Goal: Task Accomplishment & Management: Complete application form

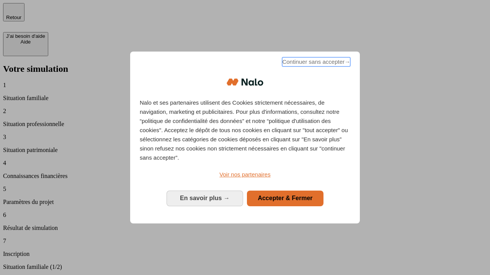
click at [315, 63] on span "Continuer sans accepter →" at bounding box center [316, 61] width 68 height 9
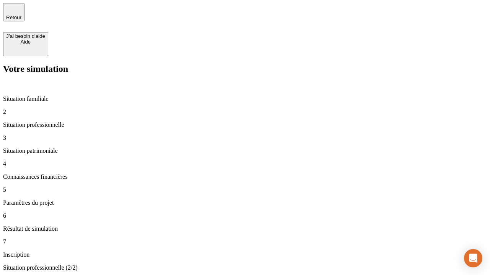
type input "30 000"
type input "40 000"
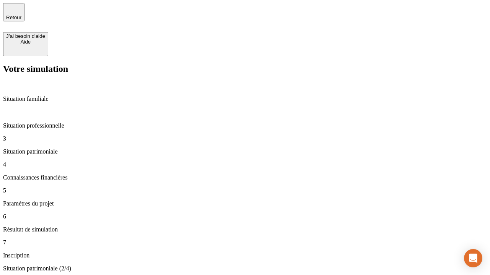
type input "1 100"
type input "20"
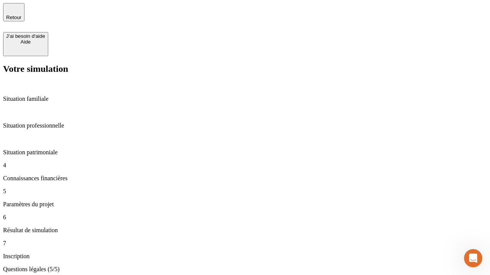
type input "40"
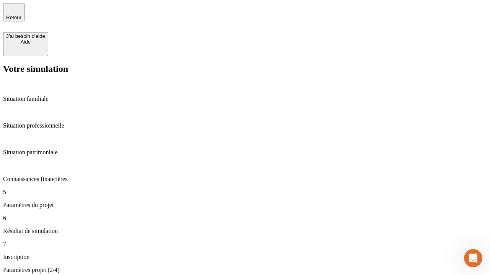
type input "62"
type input "50 000"
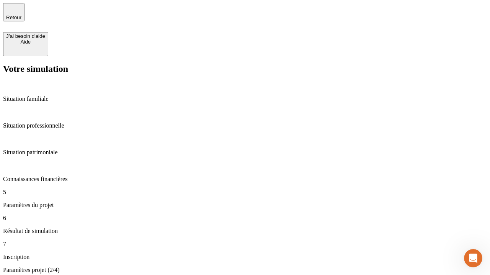
type input "640"
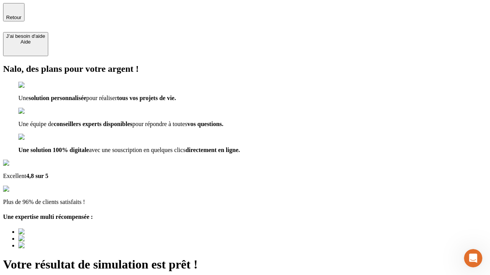
type input "[EMAIL_ADDRESS][DOMAIN_NAME]"
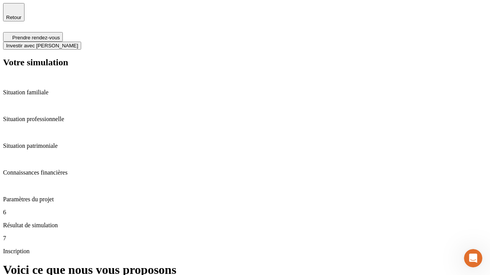
click at [78, 43] on span "Investir avec [PERSON_NAME]" at bounding box center [42, 46] width 72 height 6
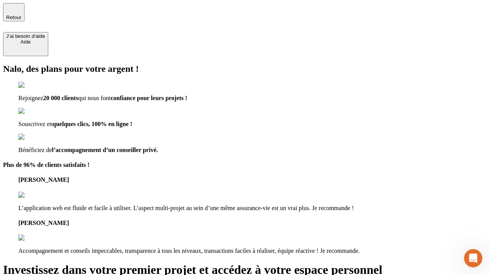
type input "[EMAIL_ADDRESS][DOMAIN_NAME]"
